Goal: Use online tool/utility: Utilize a website feature to perform a specific function

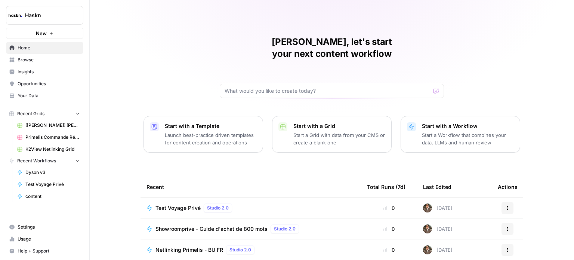
click at [47, 56] on span "Browse" at bounding box center [49, 59] width 62 height 7
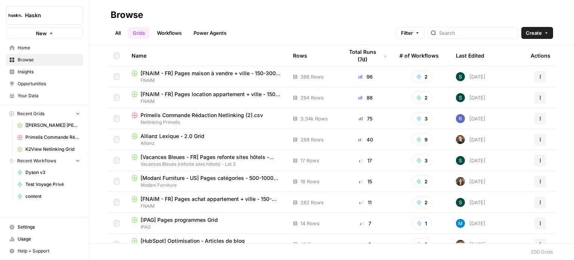
click at [56, 71] on span "Insights" at bounding box center [49, 71] width 62 height 7
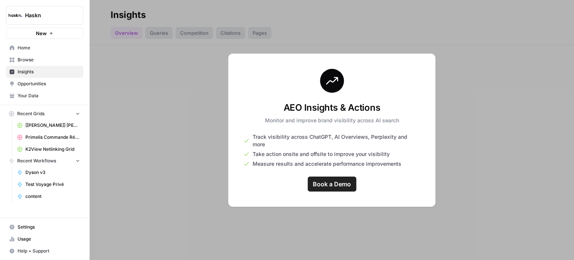
click at [25, 83] on span "Opportunities" at bounding box center [49, 83] width 62 height 7
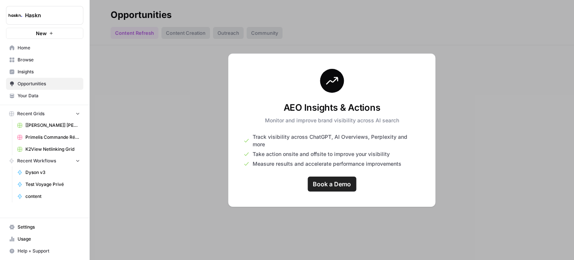
click at [45, 73] on span "Insights" at bounding box center [49, 71] width 62 height 7
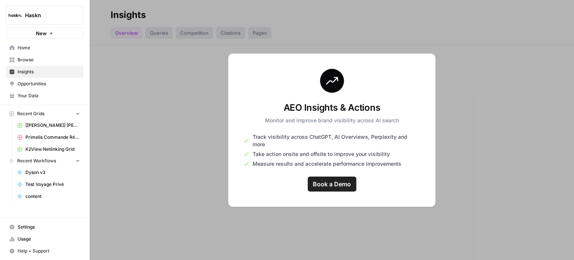
click at [334, 179] on span "Book a Demo" at bounding box center [332, 183] width 38 height 9
click at [26, 64] on link "Browse" at bounding box center [44, 60] width 77 height 12
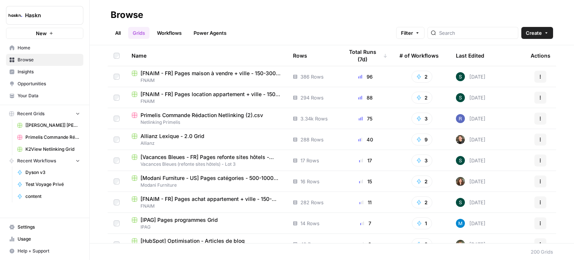
click at [117, 25] on div "All Grids Workflows Power Agents Filter Create" at bounding box center [332, 30] width 442 height 18
click at [120, 30] on link "All" at bounding box center [118, 33] width 15 height 12
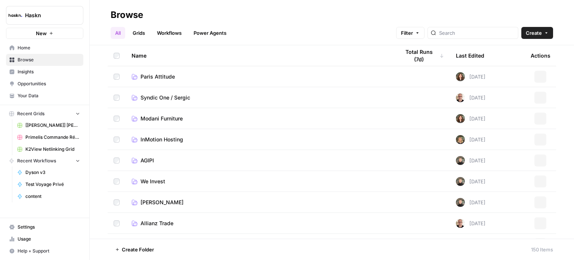
click at [177, 27] on link "Workflows" at bounding box center [169, 33] width 34 height 12
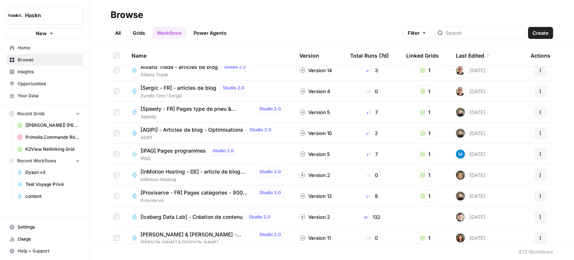
scroll to position [486, 0]
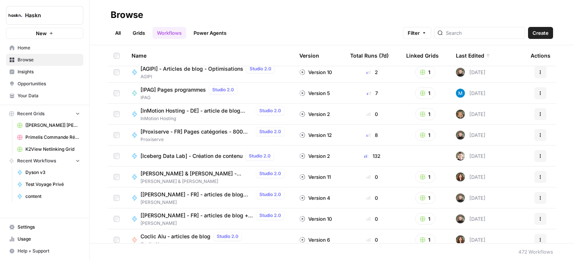
click at [217, 156] on span "[Iceberg Data Lab] - Création de contenu" at bounding box center [191, 155] width 102 height 7
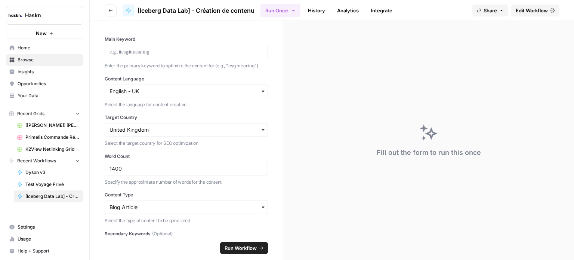
click at [320, 9] on link "History" at bounding box center [316, 10] width 26 height 12
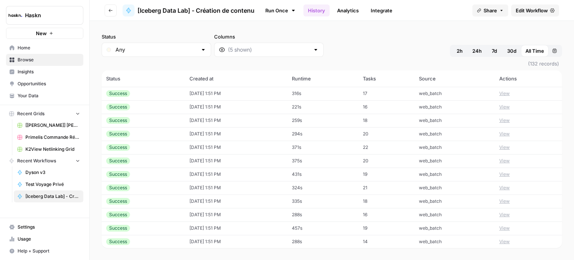
click at [251, 91] on td "[DATE] 1:51 PM" at bounding box center [236, 93] width 102 height 13
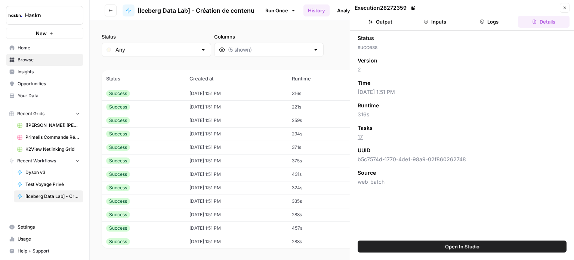
click at [503, 19] on button "Logs" at bounding box center [490, 22] width 52 height 12
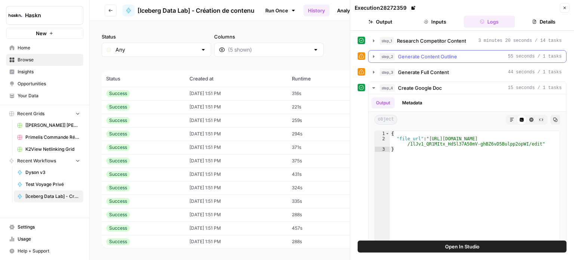
click at [468, 60] on button "step_2 Generate Content Outline 55 seconds / 1 tasks" at bounding box center [467, 56] width 198 height 12
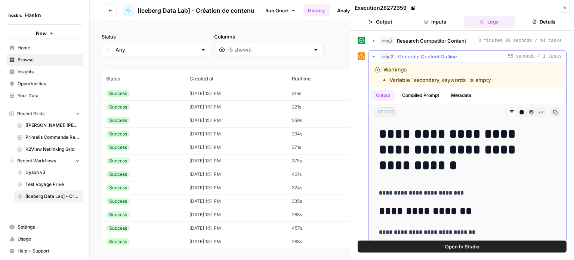
click at [468, 60] on button "step_2 Generate Content Outline 55 seconds / 1 tasks" at bounding box center [467, 56] width 198 height 12
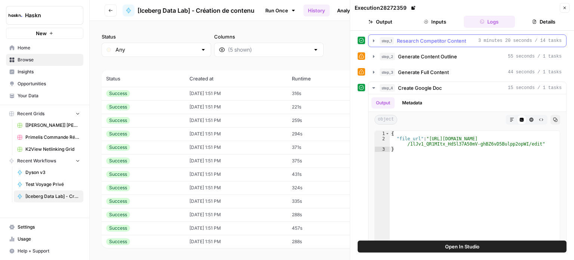
click at [476, 46] on button "step_1 Research Competitor Content 3 minutes 20 seconds / 14 tasks" at bounding box center [467, 41] width 198 height 12
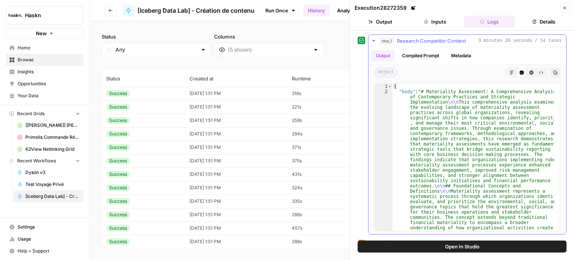
click at [479, 43] on span "3 minutes 20 seconds / 14 tasks" at bounding box center [519, 40] width 83 height 7
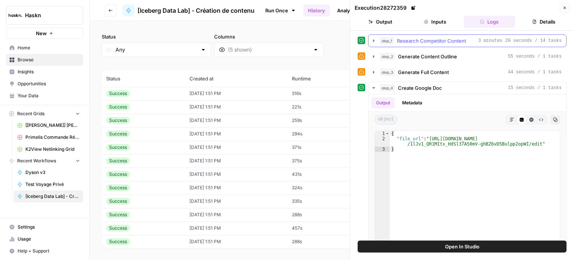
click at [479, 43] on span "3 minutes 20 seconds / 14 tasks" at bounding box center [519, 40] width 83 height 7
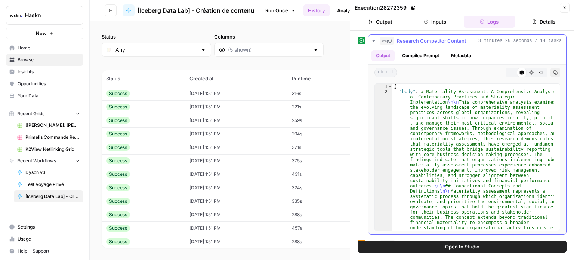
click at [422, 53] on button "Compiled Prompt" at bounding box center [420, 55] width 46 height 11
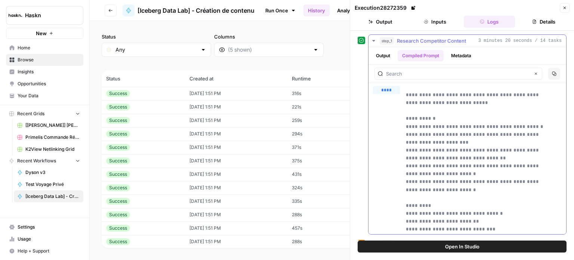
click at [462, 53] on button "Metadata" at bounding box center [460, 55] width 29 height 11
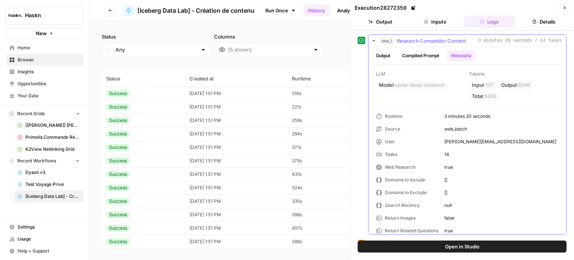
click at [394, 55] on button "Output" at bounding box center [382, 55] width 23 height 11
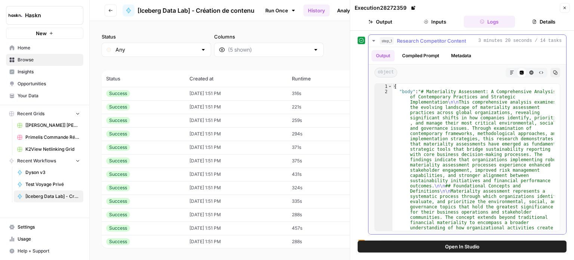
click at [433, 38] on span "Research Competitor Content" at bounding box center [431, 40] width 69 height 7
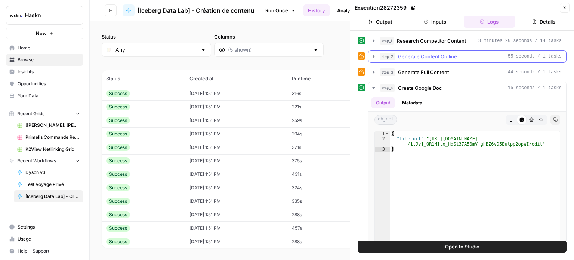
click at [432, 61] on button "step_2 Generate Content Outline 55 seconds / 1 tasks" at bounding box center [467, 56] width 198 height 12
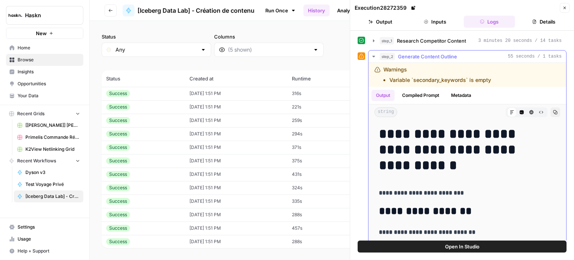
click at [432, 61] on button "step_2 Generate Content Outline 55 seconds / 1 tasks" at bounding box center [467, 56] width 198 height 12
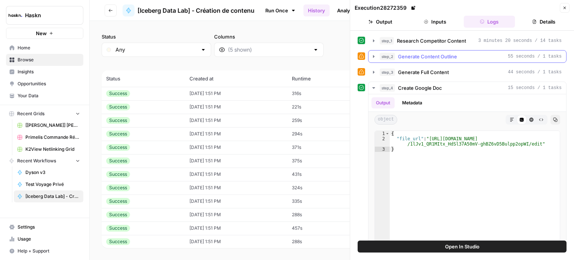
click at [436, 73] on span "Generate Full Content" at bounding box center [423, 71] width 51 height 7
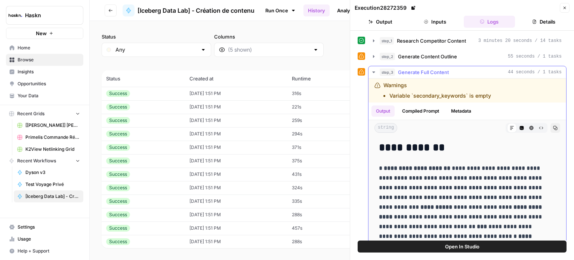
click at [436, 73] on span "Generate Full Content" at bounding box center [423, 71] width 51 height 7
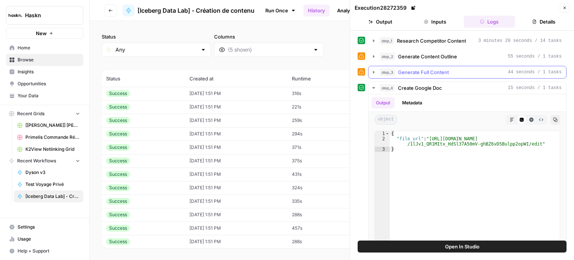
click at [436, 73] on span "Generate Full Content" at bounding box center [423, 71] width 51 height 7
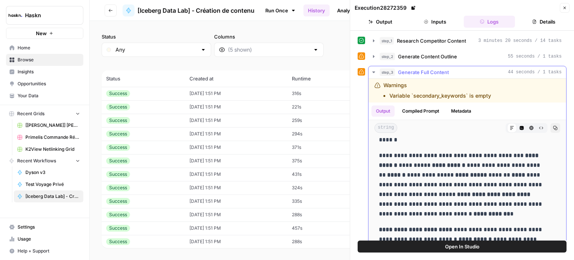
scroll to position [1905, 0]
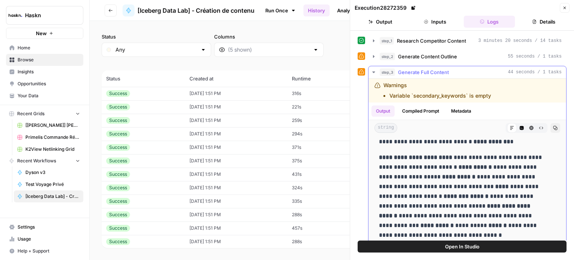
click at [428, 110] on button "Compiled Prompt" at bounding box center [420, 110] width 46 height 11
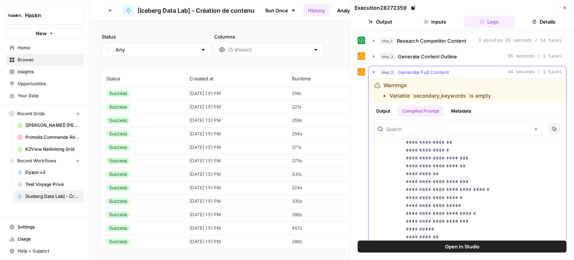
scroll to position [11539, 0]
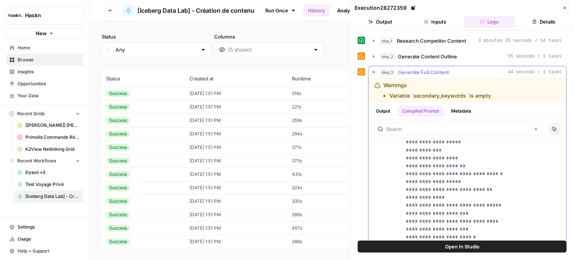
click at [468, 108] on button "Metadata" at bounding box center [460, 110] width 29 height 11
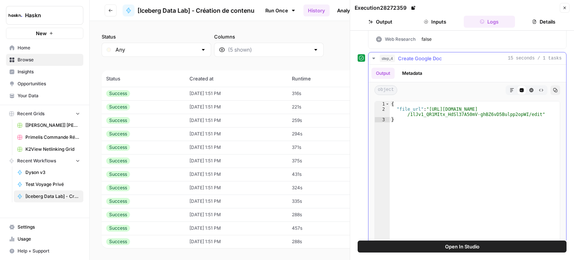
scroll to position [210, 0]
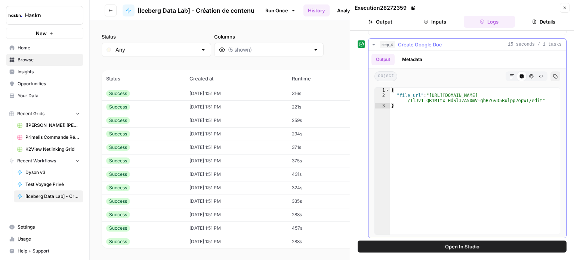
click at [415, 57] on button "Metadata" at bounding box center [411, 59] width 29 height 11
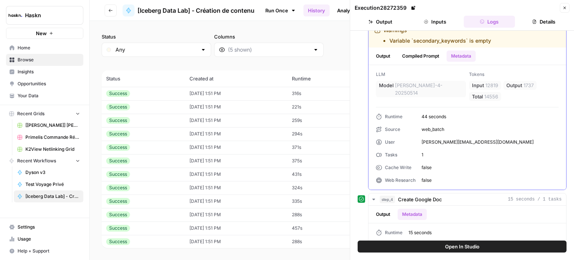
scroll to position [0, 0]
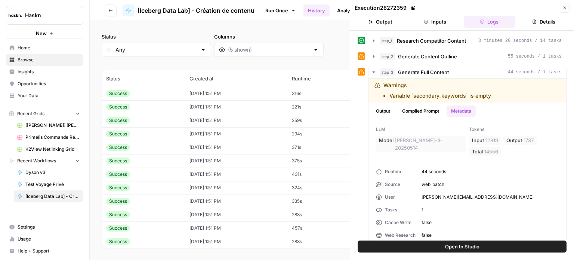
click at [564, 6] on icon "button" at bounding box center [564, 8] width 4 height 4
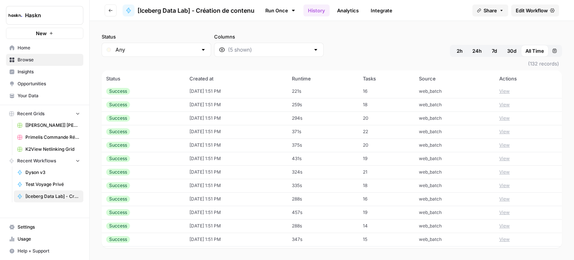
scroll to position [123, 0]
click at [61, 46] on span "Home" at bounding box center [49, 47] width 62 height 7
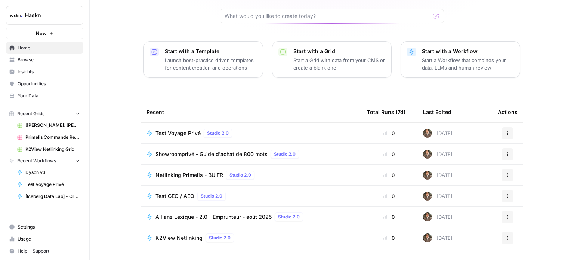
scroll to position [84, 0]
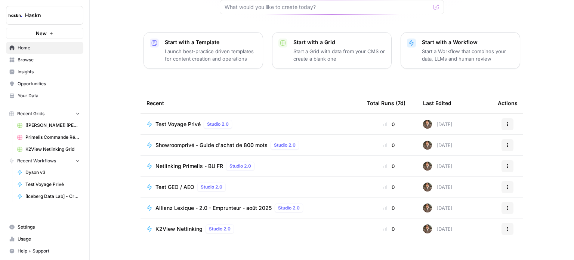
click at [45, 61] on span "Browse" at bounding box center [49, 59] width 62 height 7
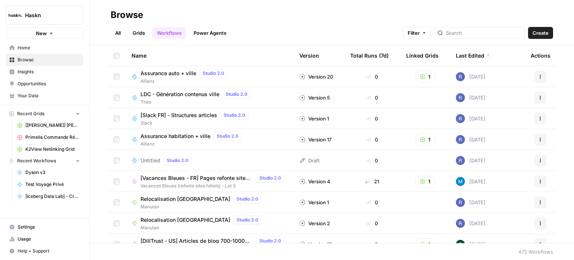
click at [50, 73] on span "Insights" at bounding box center [49, 71] width 62 height 7
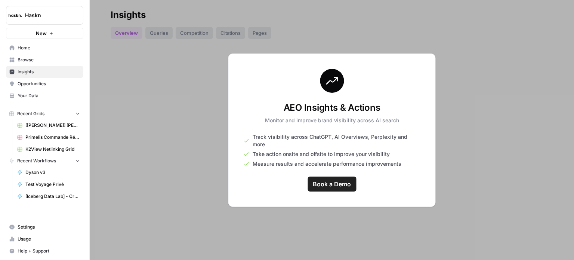
click at [68, 49] on span "Home" at bounding box center [49, 47] width 62 height 7
